Goal: Find specific page/section

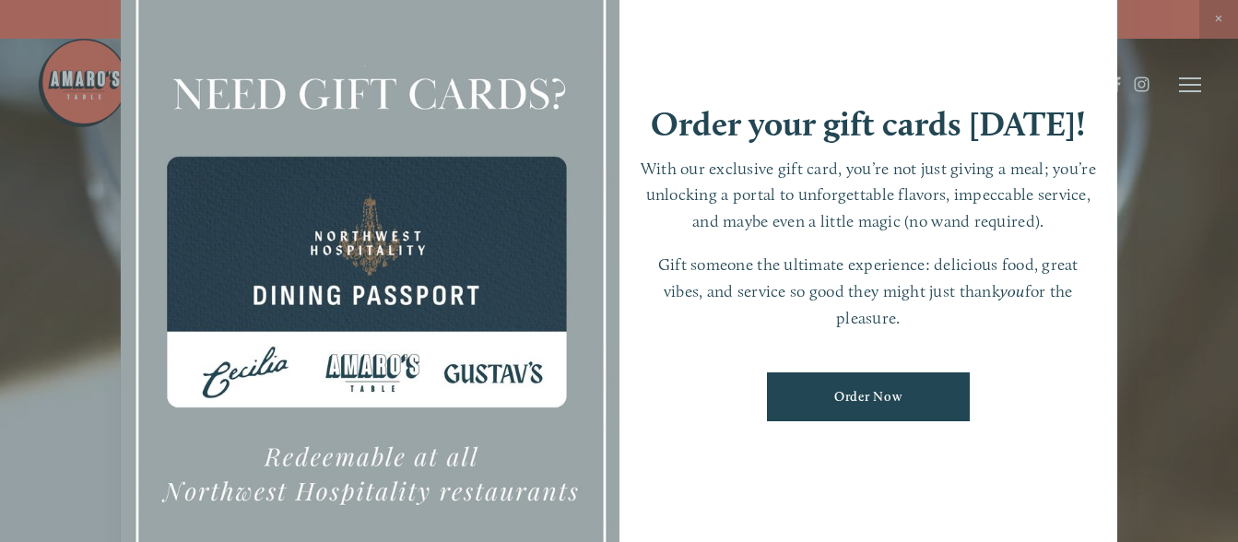
click at [1195, 89] on div at bounding box center [619, 271] width 1238 height 542
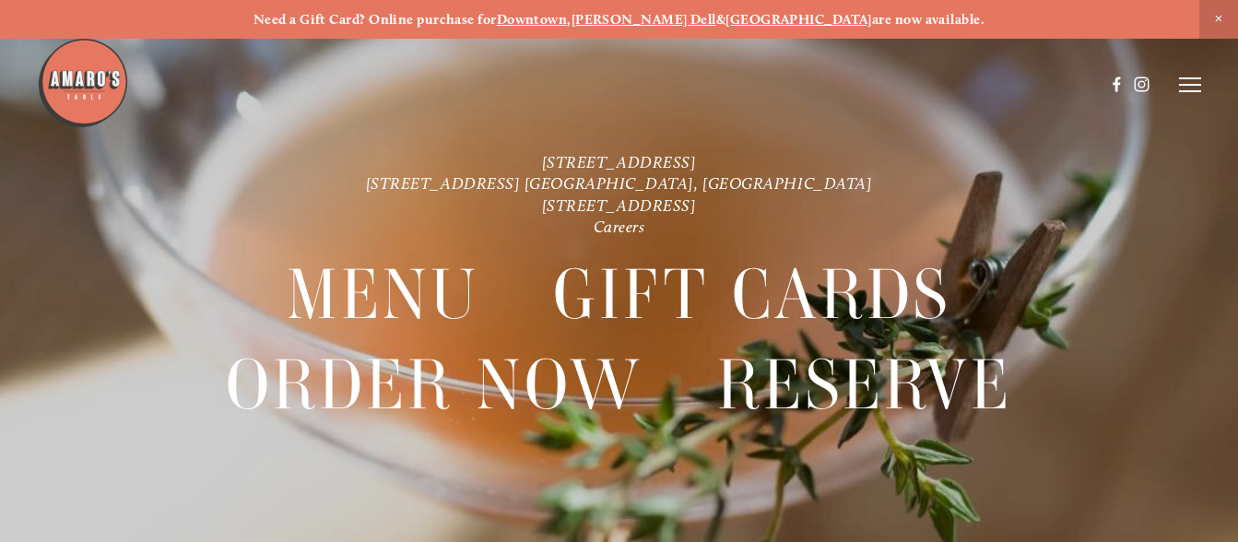
click at [1195, 89] on icon at bounding box center [1190, 85] width 22 height 17
click at [79, 367] on nav "Menu Gift Cards Order Now Reserve" at bounding box center [619, 353] width 1115 height 230
click at [1140, 79] on span "Careers" at bounding box center [1132, 85] width 43 height 16
click at [615, 219] on link "Careers" at bounding box center [620, 226] width 52 height 19
